Goal: Task Accomplishment & Management: Use online tool/utility

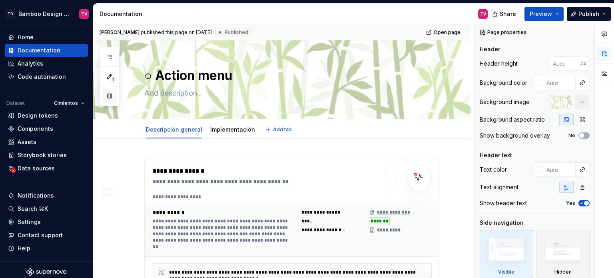
type textarea "*"
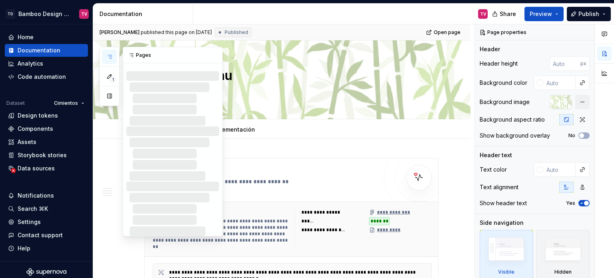
click at [107, 56] on icon "button" at bounding box center [109, 57] width 6 height 6
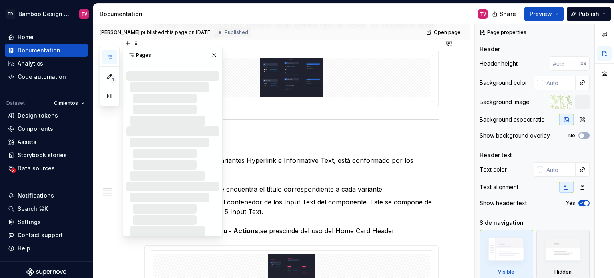
scroll to position [560, 0]
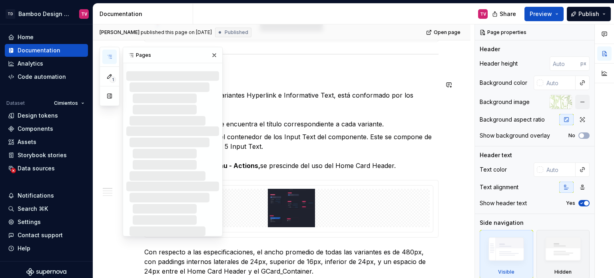
click at [157, 84] on div at bounding box center [175, 87] width 90 height 10
click at [153, 113] on div at bounding box center [176, 110] width 86 height 10
click at [155, 113] on div at bounding box center [176, 110] width 86 height 10
click at [29, 117] on div "Design tokens" at bounding box center [38, 116] width 40 height 8
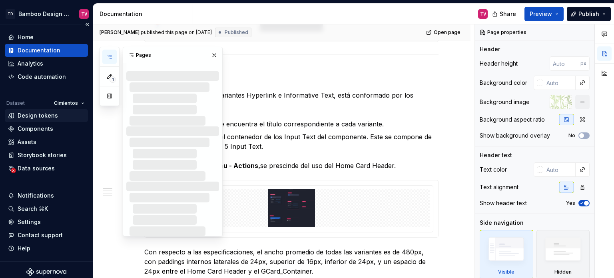
click at [29, 117] on div "Design tokens" at bounding box center [38, 116] width 40 height 8
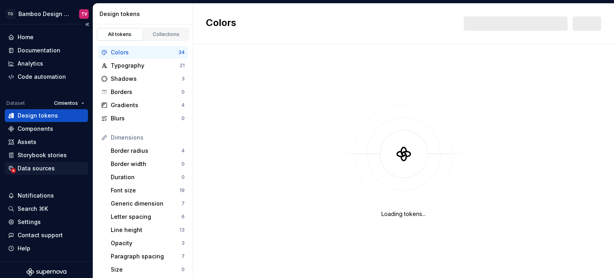
click at [38, 168] on div "Data sources" at bounding box center [36, 168] width 37 height 8
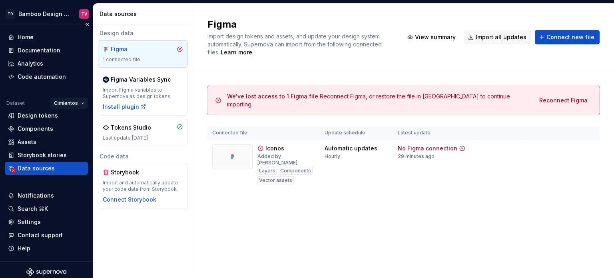
click at [83, 104] on html "TD Bamboo Design System TV Home Documentation Analytics Code automation Dataset…" at bounding box center [307, 139] width 614 height 278
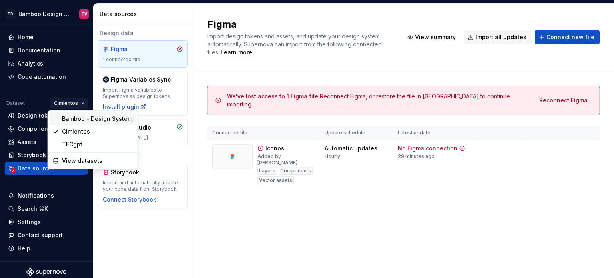
click at [89, 121] on div "Bamboo - Design System" at bounding box center [97, 119] width 70 height 8
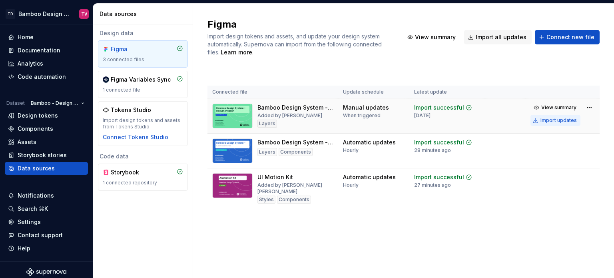
click at [552, 121] on div "Import updates" at bounding box center [559, 120] width 36 height 6
click at [555, 120] on div "Import updates" at bounding box center [559, 120] width 36 height 6
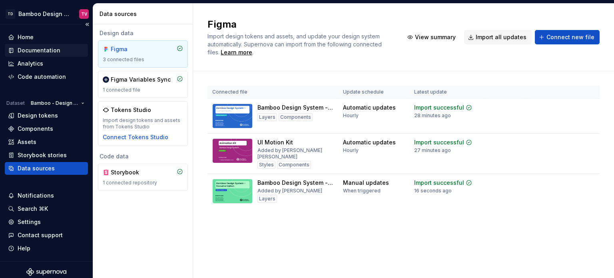
click at [41, 52] on div "Documentation" at bounding box center [39, 50] width 43 height 8
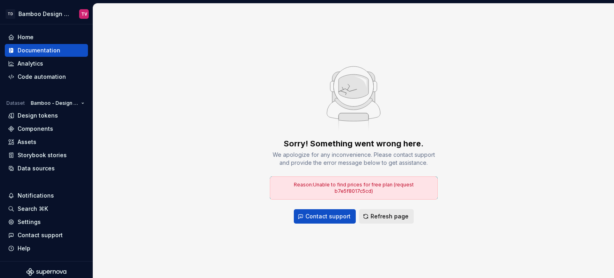
click at [377, 216] on span "Refresh page" at bounding box center [390, 216] width 38 height 8
